Goal: Information Seeking & Learning: Understand process/instructions

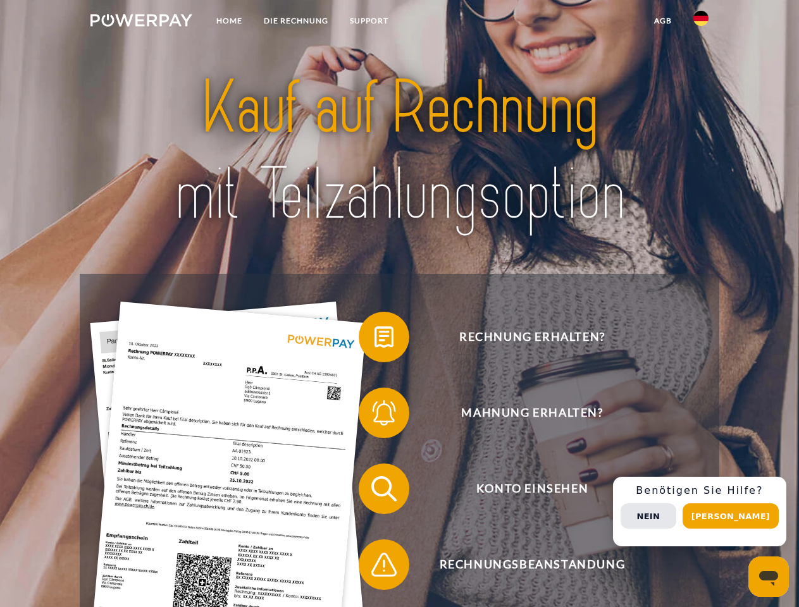
click at [141, 22] on img at bounding box center [141, 20] width 102 height 13
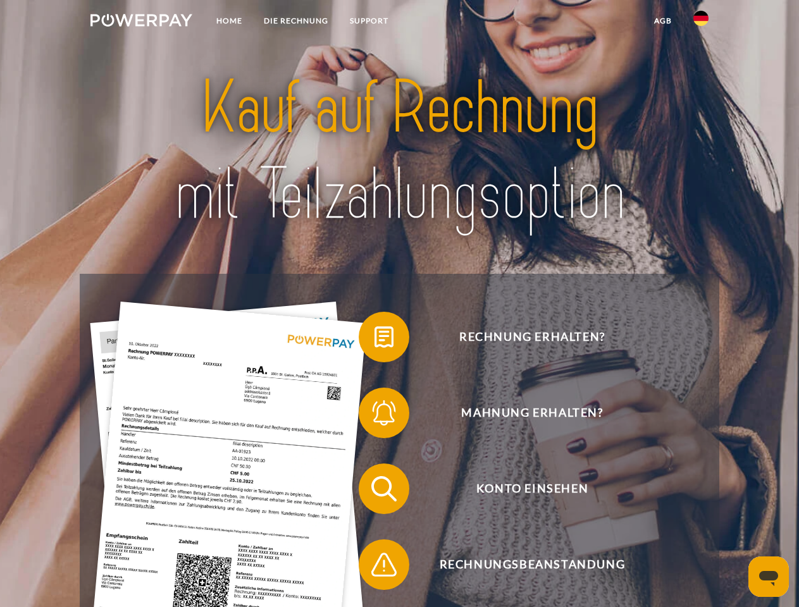
click at [701, 22] on img at bounding box center [700, 18] width 15 height 15
click at [662, 21] on link "agb" at bounding box center [662, 20] width 39 height 23
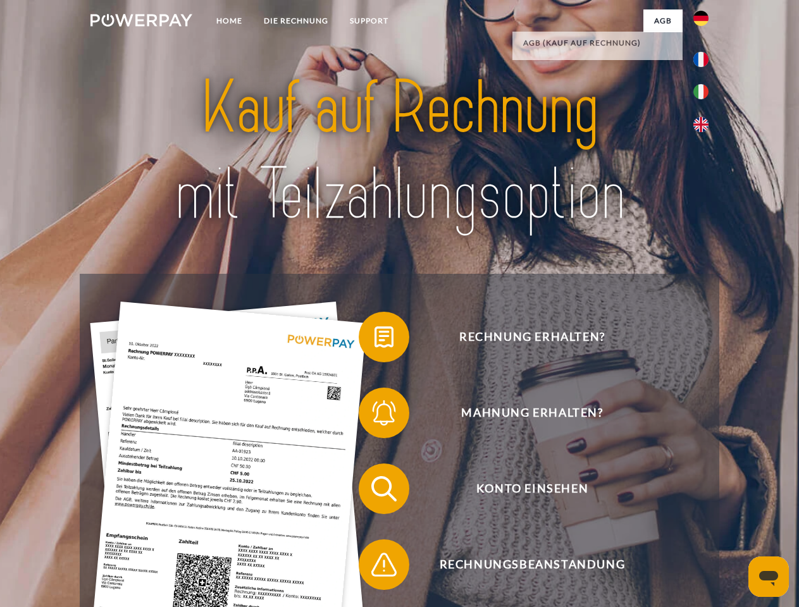
click at [374, 340] on span at bounding box center [364, 336] width 63 height 63
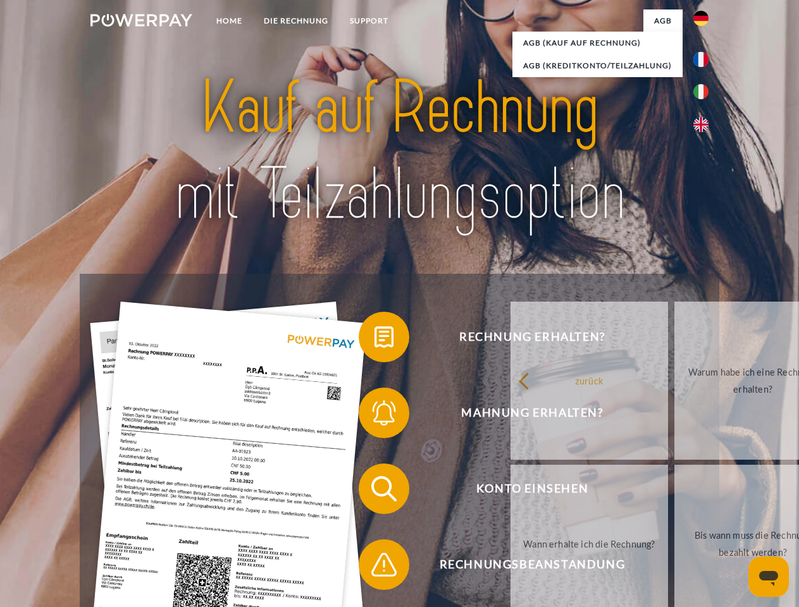
click at [374, 415] on span at bounding box center [364, 412] width 63 height 63
click at [674, 491] on link "Bis wann muss die Rechnung bezahlt werden?" at bounding box center [752, 544] width 157 height 158
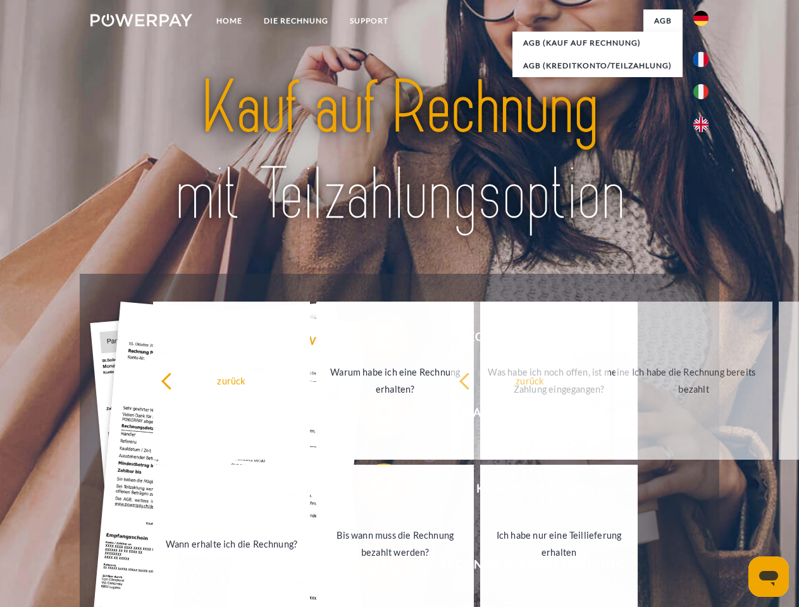
click at [374, 567] on span at bounding box center [364, 564] width 63 height 63
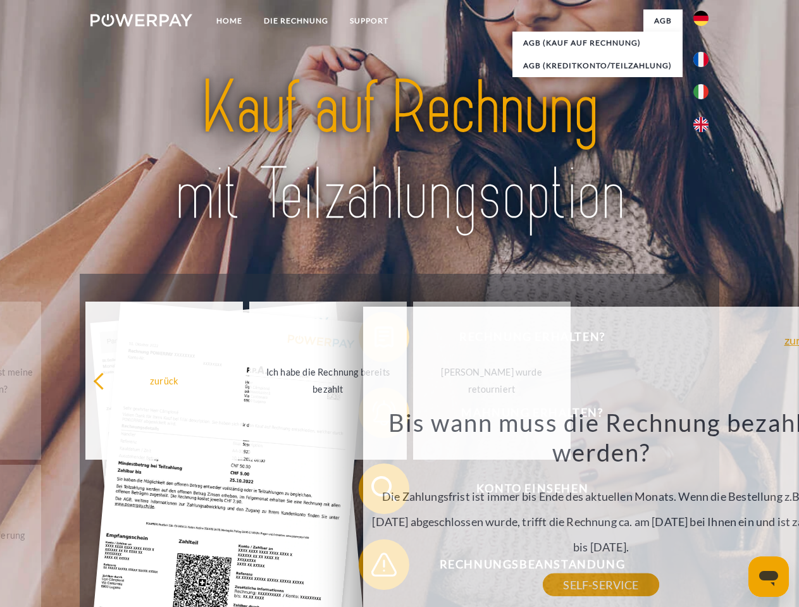
click at [704, 512] on div "Rechnung erhalten? Mahnung erhalten? Konto einsehen" at bounding box center [399, 527] width 639 height 506
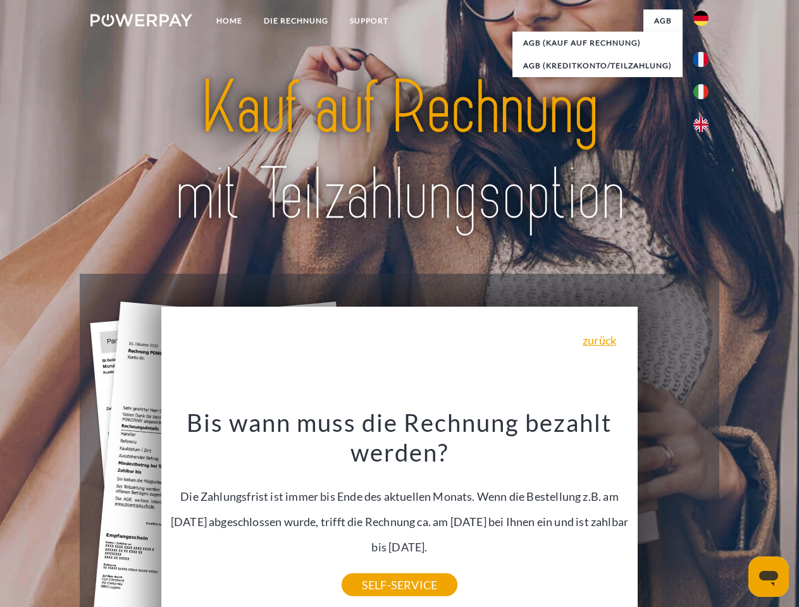
click at [673, 514] on span "Konto einsehen" at bounding box center [532, 488] width 310 height 51
click at [735, 516] on header "Home DIE RECHNUNG SUPPORT" at bounding box center [399, 436] width 799 height 873
